Goal: Information Seeking & Learning: Learn about a topic

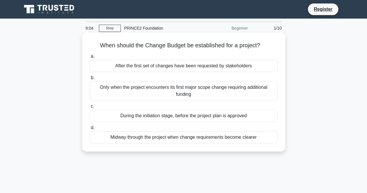
click at [153, 66] on div "After the first set of changes have been requested by stakeholders" at bounding box center [184, 66] width 188 height 12
click at [90, 58] on input "a. After the first set of changes have been requested by stakeholders" at bounding box center [90, 57] width 0 height 4
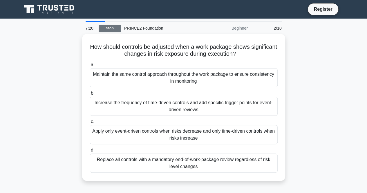
click at [109, 28] on link "Stop" at bounding box center [110, 28] width 22 height 7
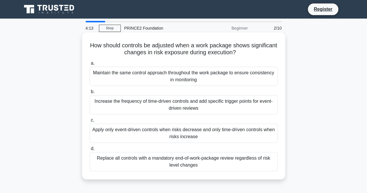
click at [93, 63] on span "a." at bounding box center [93, 63] width 4 height 5
click at [90, 63] on input "a. Maintain the same control approach throughout the work package to ensure con…" at bounding box center [90, 64] width 0 height 4
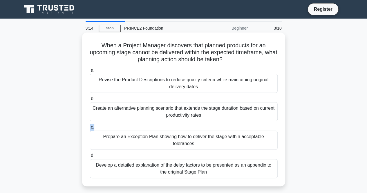
drag, startPoint x: 99, startPoint y: 126, endPoint x: 88, endPoint y: 129, distance: 11.9
click at [88, 129] on div "c. Prepare an Exception Plan showing how to deliver the stage within acceptable…" at bounding box center [183, 137] width 195 height 26
click at [118, 138] on div "Prepare an Exception Plan showing how to deliver the stage within acceptable to…" at bounding box center [184, 140] width 188 height 19
click at [90, 129] on input "c. Prepare an Exception Plan showing how to deliver the stage within acceptable…" at bounding box center [90, 127] width 0 height 4
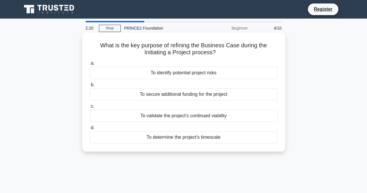
click at [91, 108] on span "c." at bounding box center [92, 106] width 3 height 5
click at [90, 108] on input "c. To validate the project's continued viability" at bounding box center [90, 106] width 0 height 4
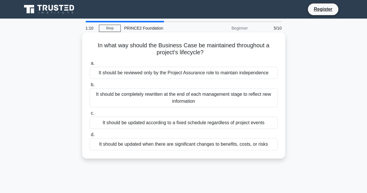
click at [90, 132] on label "d. It should be updated when there are significant changes to benefits, costs, …" at bounding box center [184, 140] width 188 height 19
click at [90, 133] on input "d. It should be updated when there are significant changes to benefits, costs, …" at bounding box center [90, 135] width 0 height 4
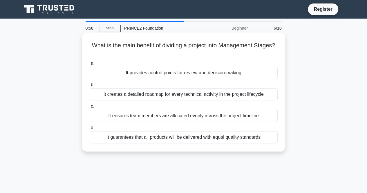
drag, startPoint x: 235, startPoint y: 138, endPoint x: 211, endPoint y: 102, distance: 42.7
click at [211, 102] on div "a. It provides control points for review and decision-making b. It creates a de…" at bounding box center [183, 102] width 195 height 86
click at [197, 141] on div "It guarantees that all products will be delivered with equal quality standards" at bounding box center [184, 137] width 188 height 12
click at [90, 130] on input "d. It guarantees that all products will be delivered with equal quality standar…" at bounding box center [90, 128] width 0 height 4
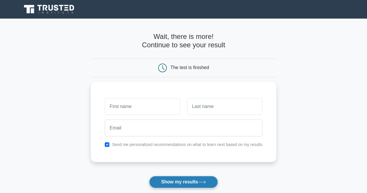
click at [184, 181] on button "Show my results" at bounding box center [183, 182] width 68 height 12
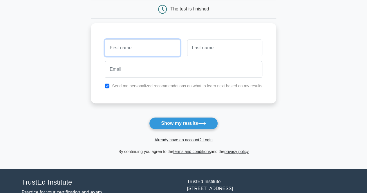
scroll to position [59, 0]
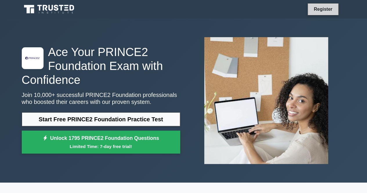
click at [326, 8] on link "Register" at bounding box center [323, 9] width 26 height 7
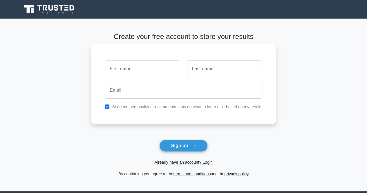
click at [167, 72] on input "text" at bounding box center [142, 68] width 75 height 17
type input "[PERSON_NAME]"
click at [203, 68] on input "text" at bounding box center [224, 68] width 75 height 17
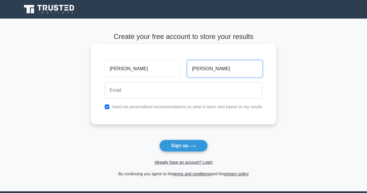
type input "Mulugeta"
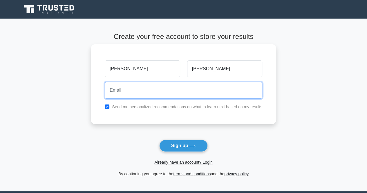
click at [182, 88] on input "email" at bounding box center [184, 90] width 158 height 17
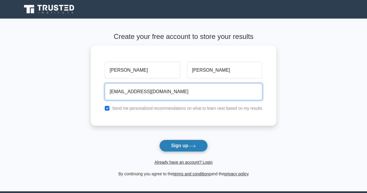
type input "TeniMum@gmail.com"
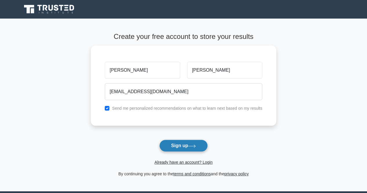
click at [181, 143] on button "Sign up" at bounding box center [183, 146] width 49 height 12
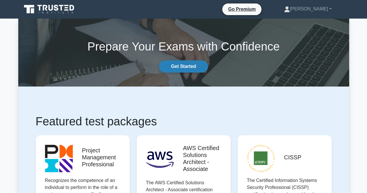
click at [180, 66] on link "Get Started" at bounding box center [183, 66] width 49 height 12
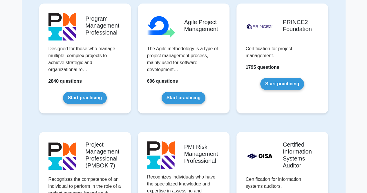
scroll to position [327, 0]
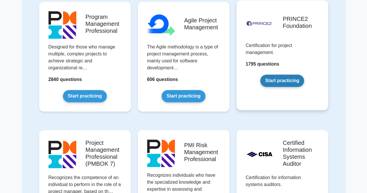
click at [285, 80] on link "Start practicing" at bounding box center [282, 81] width 44 height 12
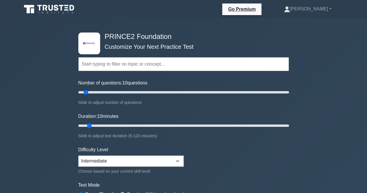
drag, startPoint x: 335, startPoint y: 15, endPoint x: 266, endPoint y: 53, distance: 78.0
click at [335, 15] on ul "Go Premium Senait Profile Settings" at bounding box center [283, 9] width 123 height 12
click at [198, 66] on input "text" at bounding box center [183, 64] width 211 height 14
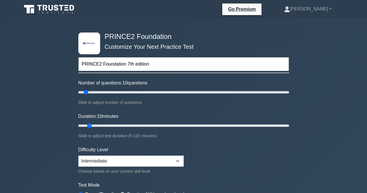
type input "PRINCE2 Foundation 7th edition"
click at [202, 81] on div "Number of questions: 10 questions Slide to adjust number of questions" at bounding box center [183, 92] width 211 height 26
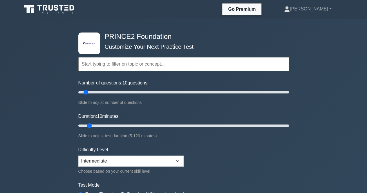
click at [111, 66] on input "text" at bounding box center [183, 64] width 211 height 14
drag, startPoint x: 90, startPoint y: 124, endPoint x: 112, endPoint y: 124, distance: 21.8
type input "25"
click at [112, 124] on input "Duration: 25 minutes" at bounding box center [183, 125] width 211 height 7
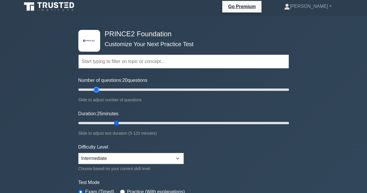
drag, startPoint x: 86, startPoint y: 87, endPoint x: 99, endPoint y: 88, distance: 12.5
type input "20"
click at [99, 88] on input "Number of questions: 20 questions" at bounding box center [183, 89] width 211 height 7
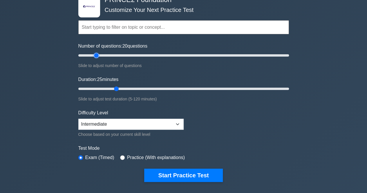
scroll to position [41, 0]
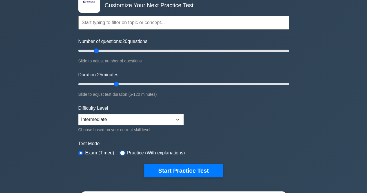
click at [121, 151] on input "radio" at bounding box center [122, 153] width 5 height 5
radio input "true"
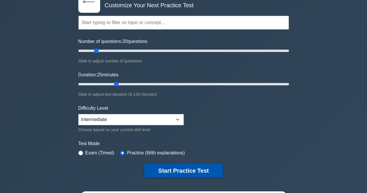
click at [182, 168] on button "Start Practice Test" at bounding box center [183, 170] width 78 height 13
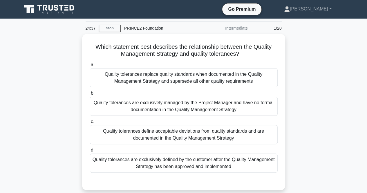
click at [141, 29] on div "PRINCE2 Foundation" at bounding box center [161, 28] width 80 height 12
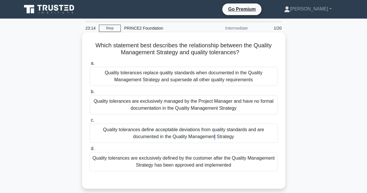
click at [113, 130] on div "Quality tolerances define acceptable deviations from quality standards and are …" at bounding box center [184, 133] width 188 height 19
click at [92, 122] on span "c." at bounding box center [92, 120] width 3 height 5
click at [159, 130] on div "Quality tolerances define acceptable deviations from quality standards and are …" at bounding box center [184, 133] width 188 height 19
click at [90, 122] on input "c. Quality tolerances define acceptable deviations from quality standards and a…" at bounding box center [90, 120] width 0 height 4
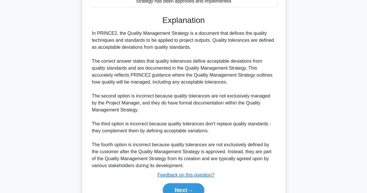
scroll to position [168, 0]
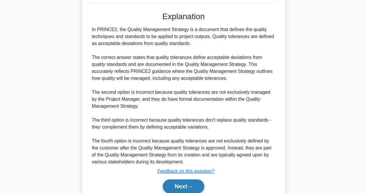
click at [180, 185] on button "Next" at bounding box center [183, 186] width 41 height 14
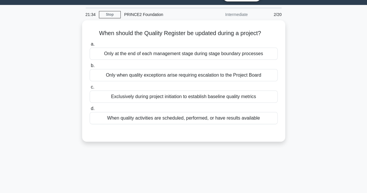
scroll to position [13, 0]
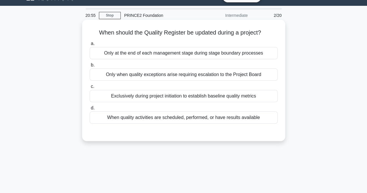
click at [185, 114] on div "When quality activities are scheduled, performed, or have results available" at bounding box center [184, 117] width 188 height 12
click at [90, 110] on input "d. When quality activities are scheduled, performed, or have results available" at bounding box center [90, 108] width 0 height 4
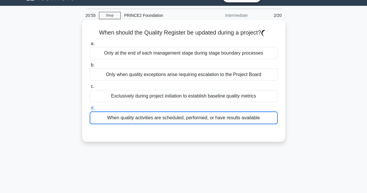
click at [185, 114] on div "When quality activities are scheduled, performed, or have results available" at bounding box center [184, 117] width 188 height 13
click at [90, 110] on input "d. When quality activities are scheduled, performed, or have results available" at bounding box center [90, 108] width 0 height 4
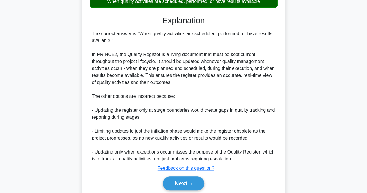
scroll to position [131, 0]
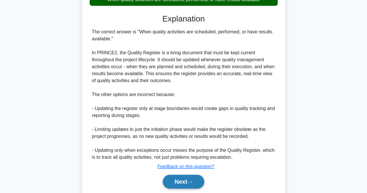
click at [176, 181] on button "Next" at bounding box center [183, 182] width 41 height 14
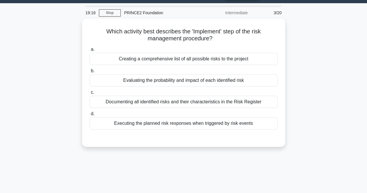
scroll to position [15, 0]
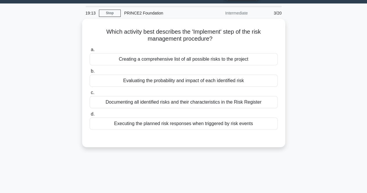
click at [363, 17] on main "19:13 Stop PRINCE2 Foundation Intermediate 3/20 Which activity best describes t…" at bounding box center [183, 150] width 367 height 295
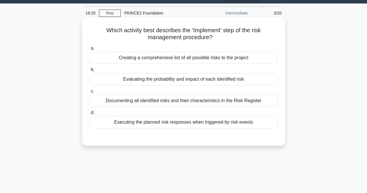
click at [198, 99] on div "Documenting all identified risks and their characteristics in the Risk Register" at bounding box center [184, 101] width 188 height 12
click at [90, 93] on input "c. Documenting all identified risks and their characteristics in the Risk Regis…" at bounding box center [90, 91] width 0 height 4
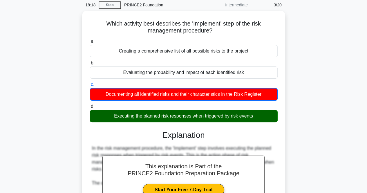
scroll to position [18, 0]
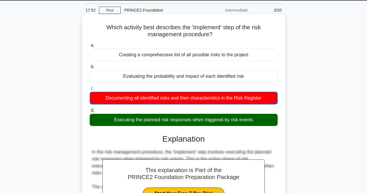
click at [254, 142] on h3 "Explanation" at bounding box center [183, 139] width 181 height 10
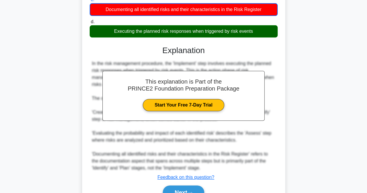
scroll to position [108, 0]
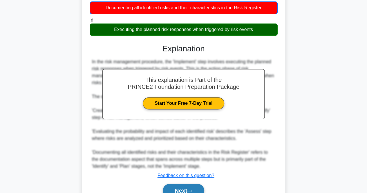
click at [183, 190] on button "Next" at bounding box center [183, 191] width 41 height 14
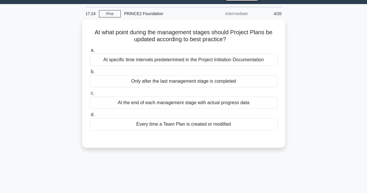
scroll to position [14, 0]
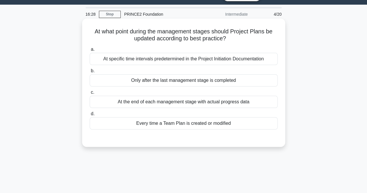
click at [169, 102] on div "At the end of each management stage with actual progress data" at bounding box center [184, 102] width 188 height 12
click at [90, 94] on input "c. At the end of each management stage with actual progress data" at bounding box center [90, 93] width 0 height 4
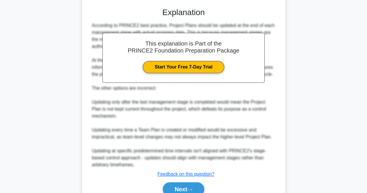
scroll to position [161, 0]
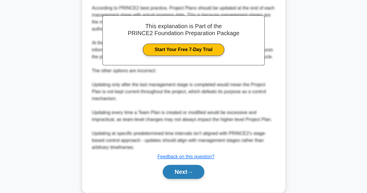
click at [179, 172] on button "Next" at bounding box center [183, 172] width 41 height 14
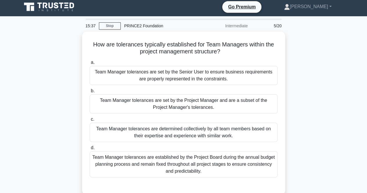
scroll to position [2, 0]
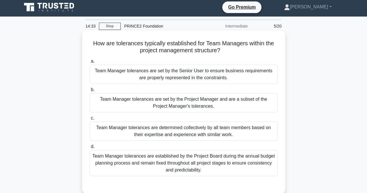
click at [153, 129] on div "Team Manager tolerances are determined collectively by all team members based o…" at bounding box center [184, 131] width 188 height 19
click at [90, 120] on input "c. Team Manager tolerances are determined collectively by all team members base…" at bounding box center [90, 118] width 0 height 4
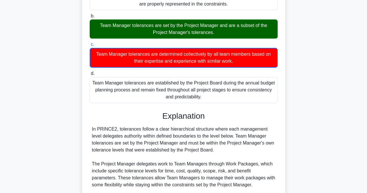
scroll to position [78, 0]
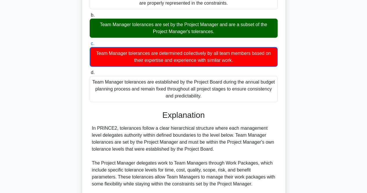
click at [331, 34] on div "How are tolerances typically established for Team Managers within the project m…" at bounding box center [183, 117] width 331 height 322
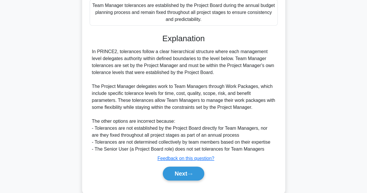
scroll to position [155, 0]
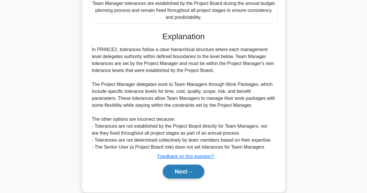
click at [182, 172] on button "Next" at bounding box center [183, 172] width 41 height 14
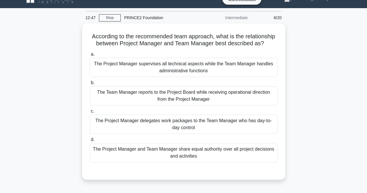
scroll to position [14, 0]
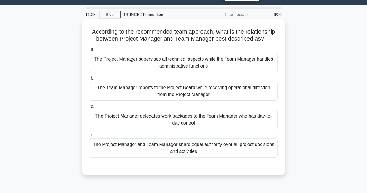
click at [162, 124] on div "The Project Manager delegates work packages to the Team Manager who has day-to-…" at bounding box center [184, 119] width 188 height 19
click at [90, 109] on input "c. The Project Manager delegates work packages to the Team Manager who has day-…" at bounding box center [90, 107] width 0 height 4
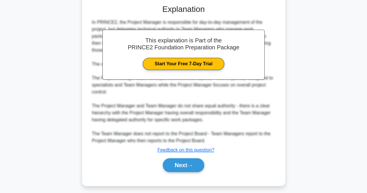
scroll to position [177, 0]
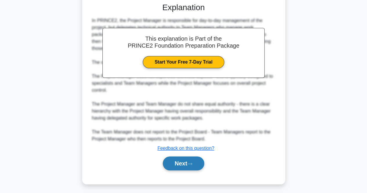
click at [183, 170] on button "Next" at bounding box center [183, 163] width 41 height 14
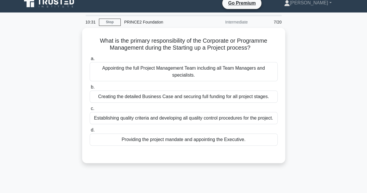
scroll to position [0, 0]
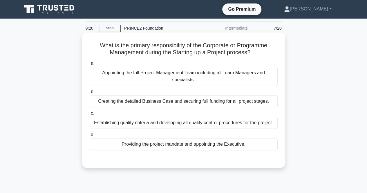
click at [198, 150] on div "a. Appointing the full Project Management Team including all Team Managers and …" at bounding box center [183, 105] width 195 height 93
click at [197, 144] on div "Providing the project mandate and appointing the Executive." at bounding box center [184, 144] width 188 height 12
click at [90, 137] on input "d. Providing the project mandate and appointing the Executive." at bounding box center [90, 135] width 0 height 4
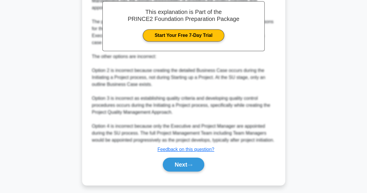
scroll to position [185, 0]
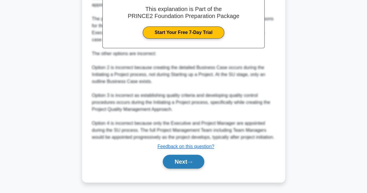
click at [180, 169] on button "Next" at bounding box center [183, 162] width 41 height 14
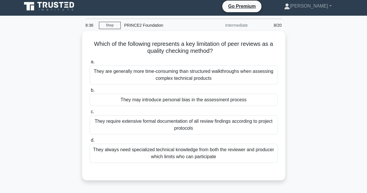
scroll to position [2, 0]
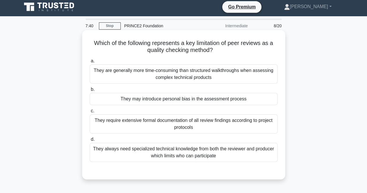
click at [219, 98] on div "They may introduce personal bias in the assessment process" at bounding box center [184, 99] width 188 height 12
click at [90, 91] on input "b. They may introduce personal bias in the assessment process" at bounding box center [90, 90] width 0 height 4
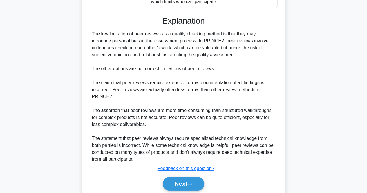
scroll to position [159, 0]
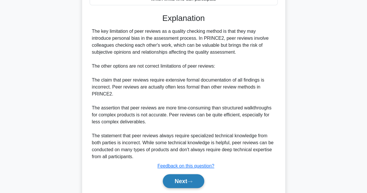
click at [181, 181] on button "Next" at bounding box center [183, 181] width 41 height 14
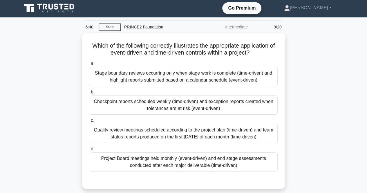
scroll to position [0, 0]
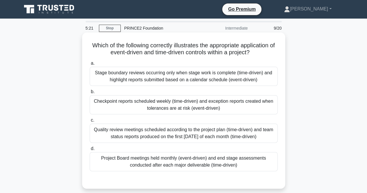
click at [197, 160] on div "Project Board meetings held monthly (event-driven) and end stage assessments co…" at bounding box center [184, 161] width 188 height 19
click at [90, 151] on input "d. Project Board meetings held monthly (event-driven) and end stage assessments…" at bounding box center [90, 149] width 0 height 4
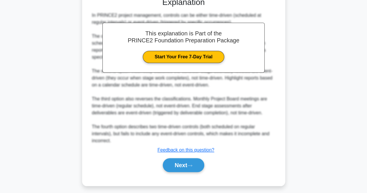
scroll to position [185, 0]
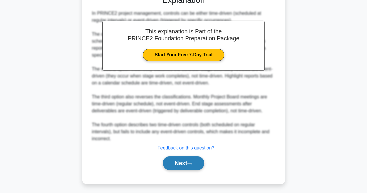
click at [176, 163] on button "Next" at bounding box center [183, 163] width 41 height 14
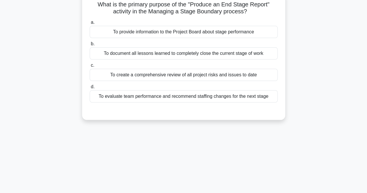
scroll to position [0, 0]
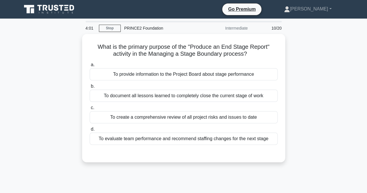
click at [360, 4] on nav "Go Premium Senait Profile" at bounding box center [183, 9] width 367 height 19
click at [358, 3] on nav "Go Premium Senait Profile" at bounding box center [183, 9] width 367 height 19
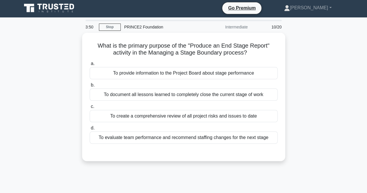
scroll to position [3, 0]
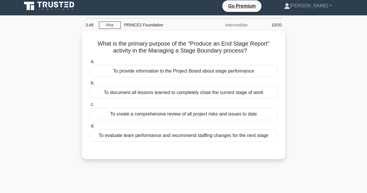
click at [358, 3] on nav "Go Premium Senait Profile" at bounding box center [183, 6] width 367 height 19
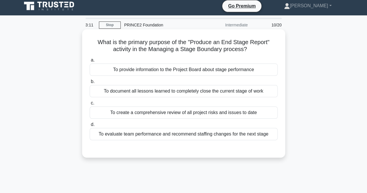
click at [194, 113] on div "To create a comprehensive review of all project risks and issues to date" at bounding box center [184, 112] width 188 height 12
click at [90, 105] on input "c. To create a comprehensive review of all project risks and issues to date" at bounding box center [90, 103] width 0 height 4
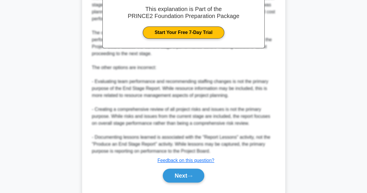
scroll to position [193, 0]
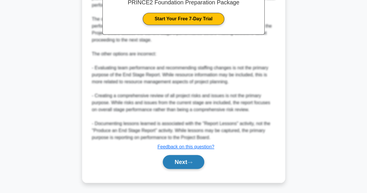
click at [178, 159] on button "Next" at bounding box center [183, 162] width 41 height 14
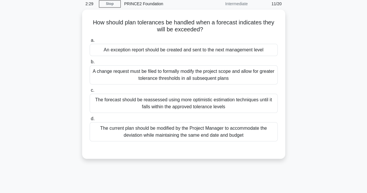
scroll to position [12, 0]
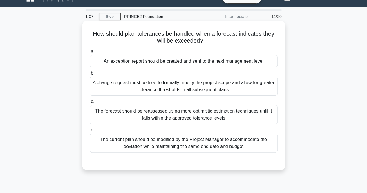
click at [178, 113] on div "The forecast should be reassessed using more optimistic estimation techniques u…" at bounding box center [184, 114] width 188 height 19
click at [90, 104] on input "c. The forecast should be reassessed using more optimistic estimation technique…" at bounding box center [90, 102] width 0 height 4
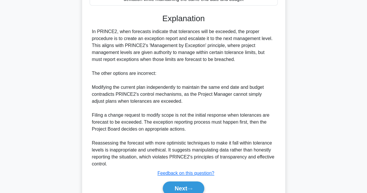
scroll to position [162, 0]
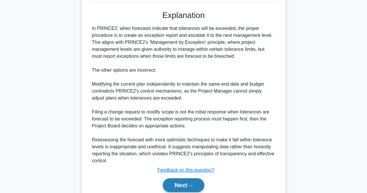
click at [175, 187] on button "Next" at bounding box center [183, 185] width 41 height 14
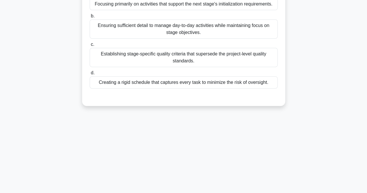
scroll to position [1, 0]
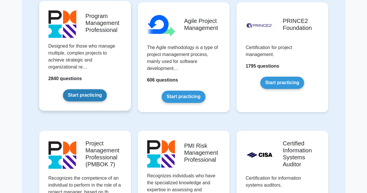
scroll to position [327, 0]
